Goal: Find specific page/section: Find specific page/section

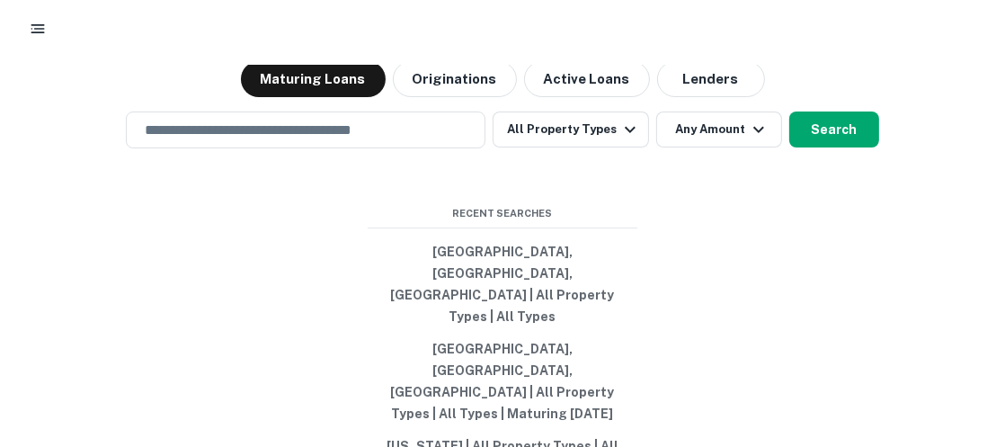
click at [517, 32] on h3 "Search lenders & loans, faster." at bounding box center [503, 12] width 395 height 40
click at [734, 97] on button "Lenders" at bounding box center [711, 79] width 108 height 36
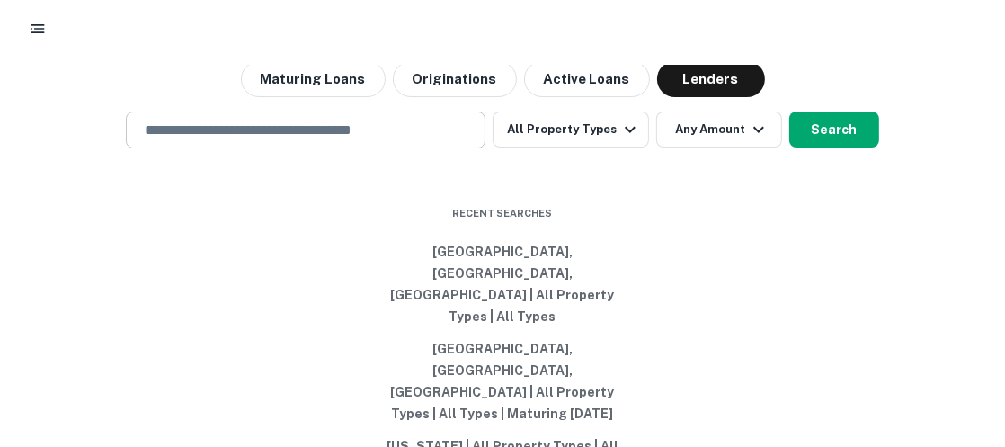
click at [254, 140] on input "text" at bounding box center [305, 130] width 343 height 21
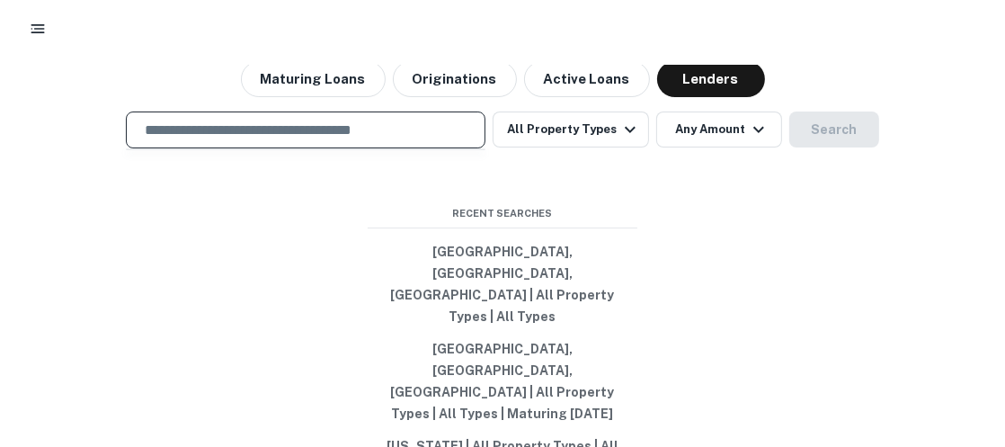
click at [245, 140] on input "text" at bounding box center [305, 130] width 343 height 21
click at [304, 140] on input "text" at bounding box center [305, 130] width 343 height 21
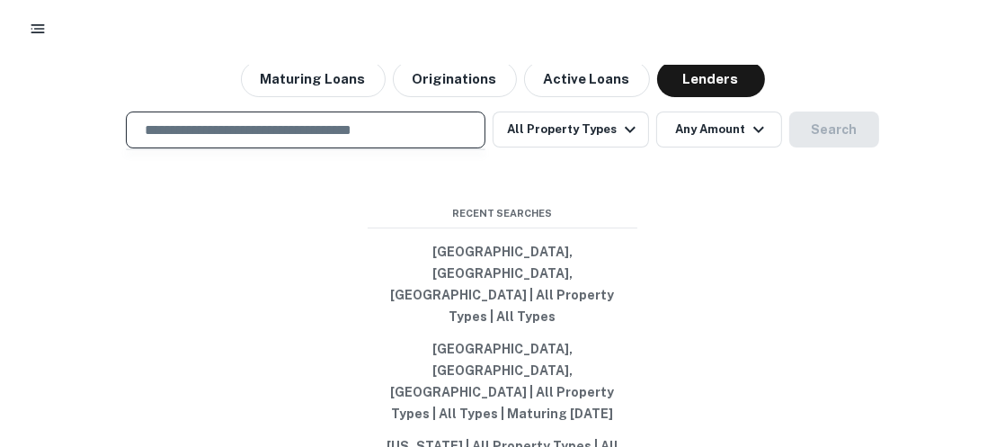
click at [272, 140] on input "text" at bounding box center [305, 130] width 343 height 21
